Goal: Task Accomplishment & Management: Manage account settings

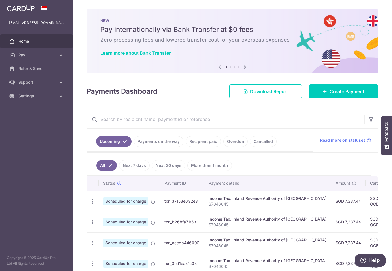
click at [206, 145] on link "Recipient paid" at bounding box center [203, 141] width 35 height 11
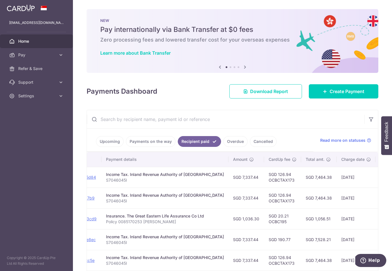
scroll to position [0, 89]
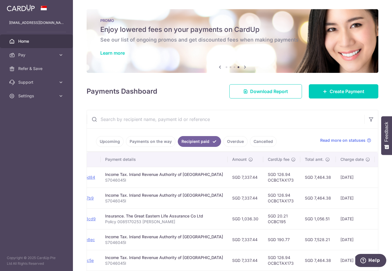
click at [111, 145] on link "Upcoming" at bounding box center [110, 141] width 28 height 11
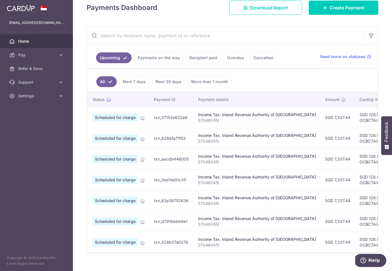
scroll to position [0, 10]
click at [40, 98] on span "Settings" at bounding box center [37, 96] width 38 height 6
click at [33, 127] on link "Logout" at bounding box center [36, 123] width 73 height 14
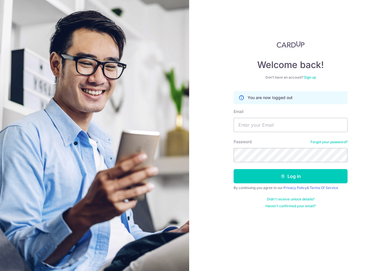
type input "[EMAIL_ADDRESS][DOMAIN_NAME]"
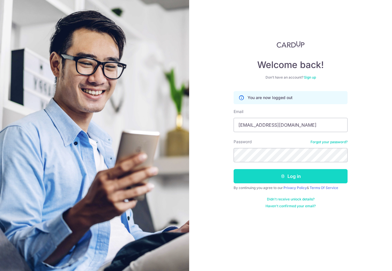
click at [322, 175] on button "Log in" at bounding box center [290, 176] width 114 height 14
